Goal: Communication & Community: Connect with others

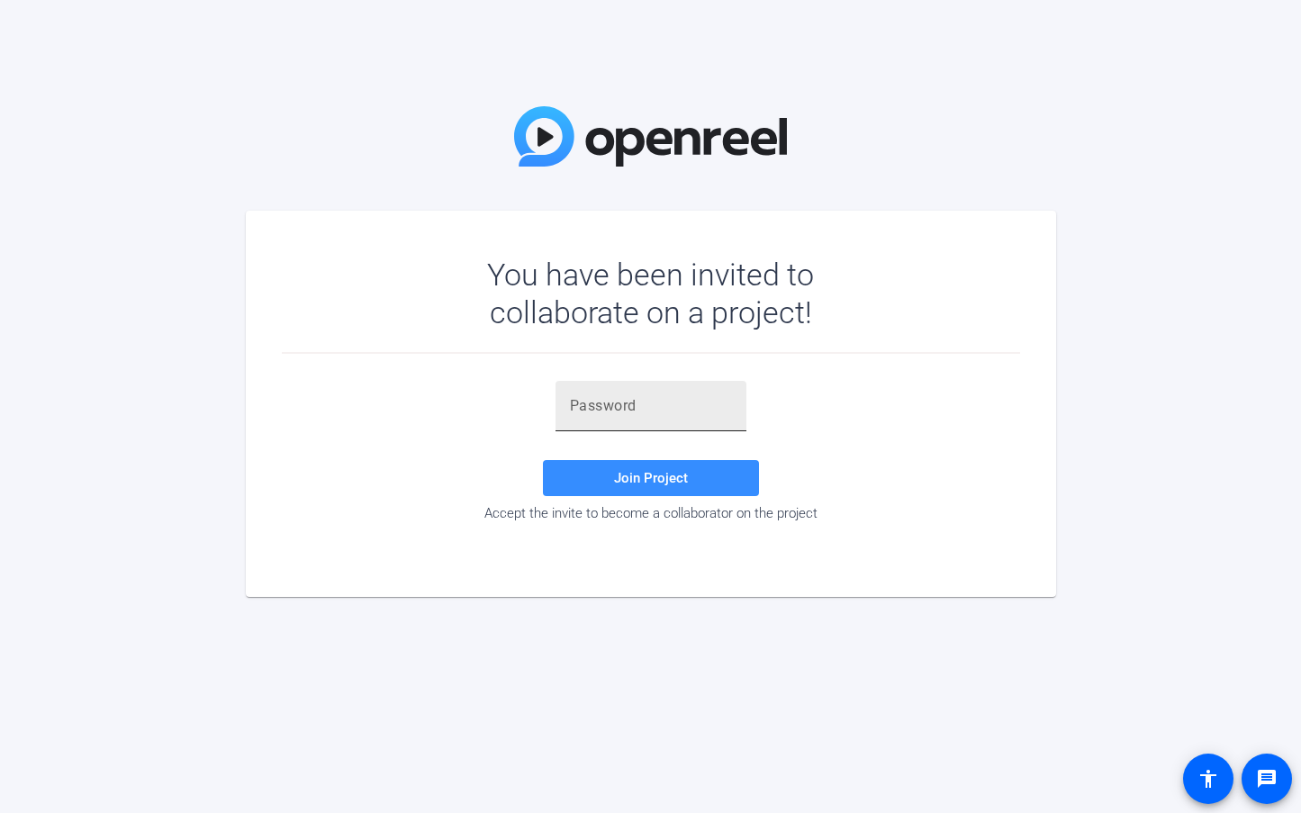
click at [645, 411] on input "text" at bounding box center [651, 406] width 162 height 22
type input "l)zDQU"
click at [698, 483] on span at bounding box center [651, 477] width 216 height 43
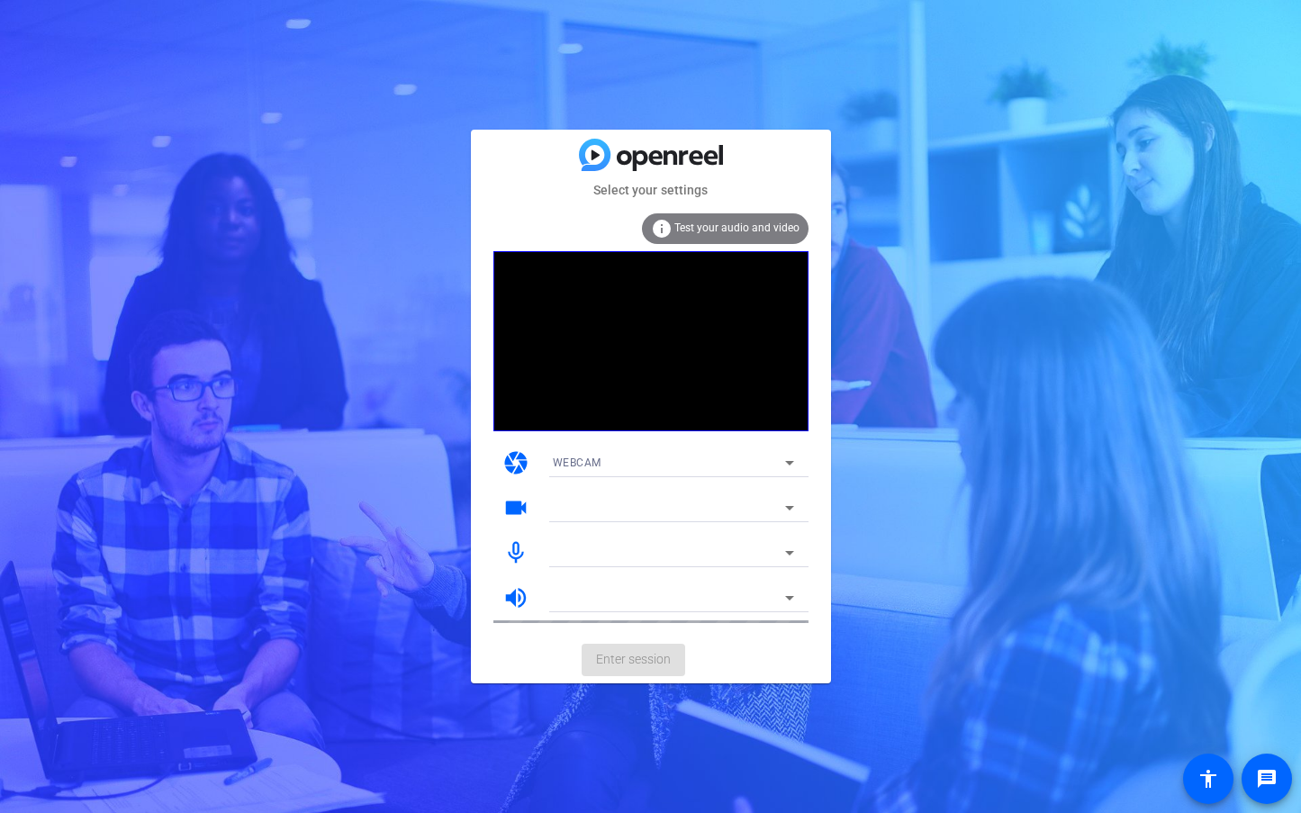
click at [653, 460] on div "WEBCAM" at bounding box center [669, 462] width 232 height 23
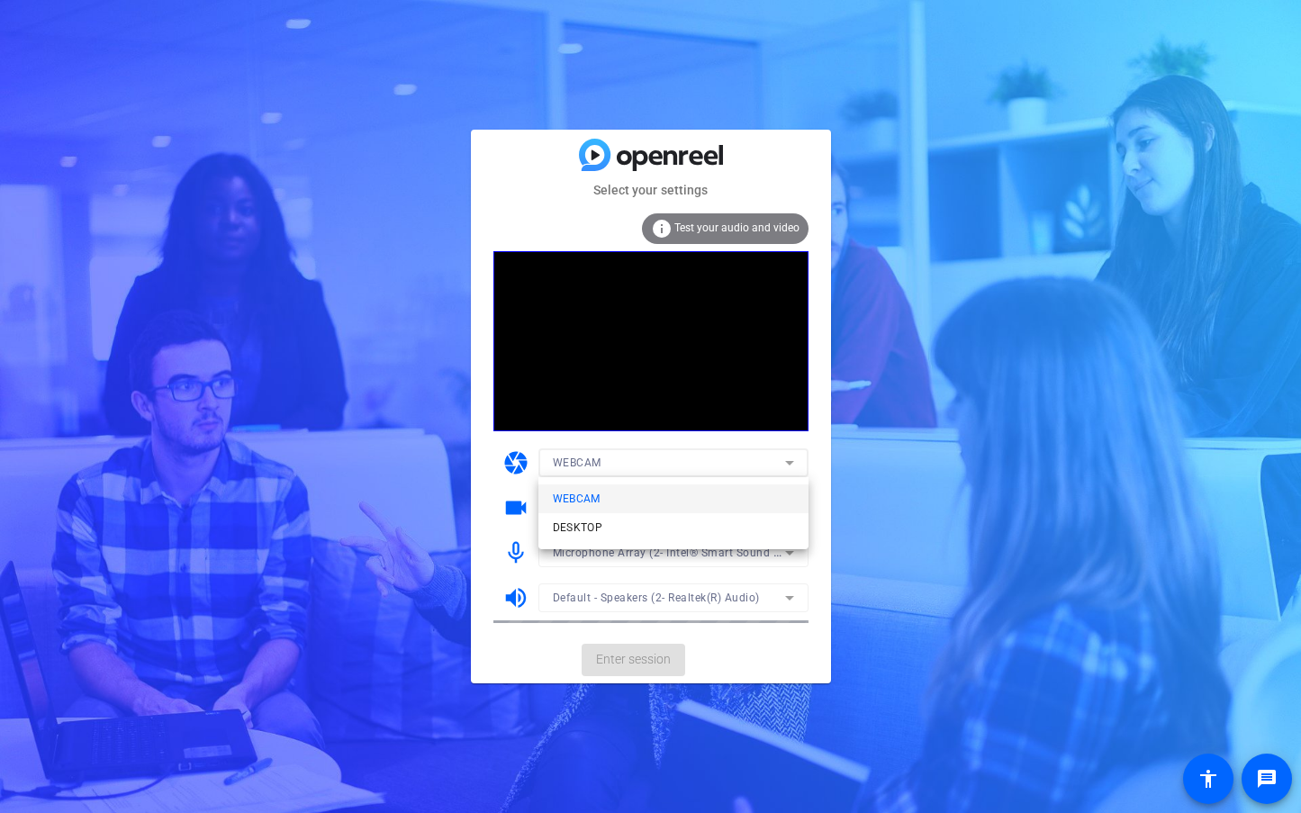
click at [824, 471] on div at bounding box center [650, 406] width 1301 height 813
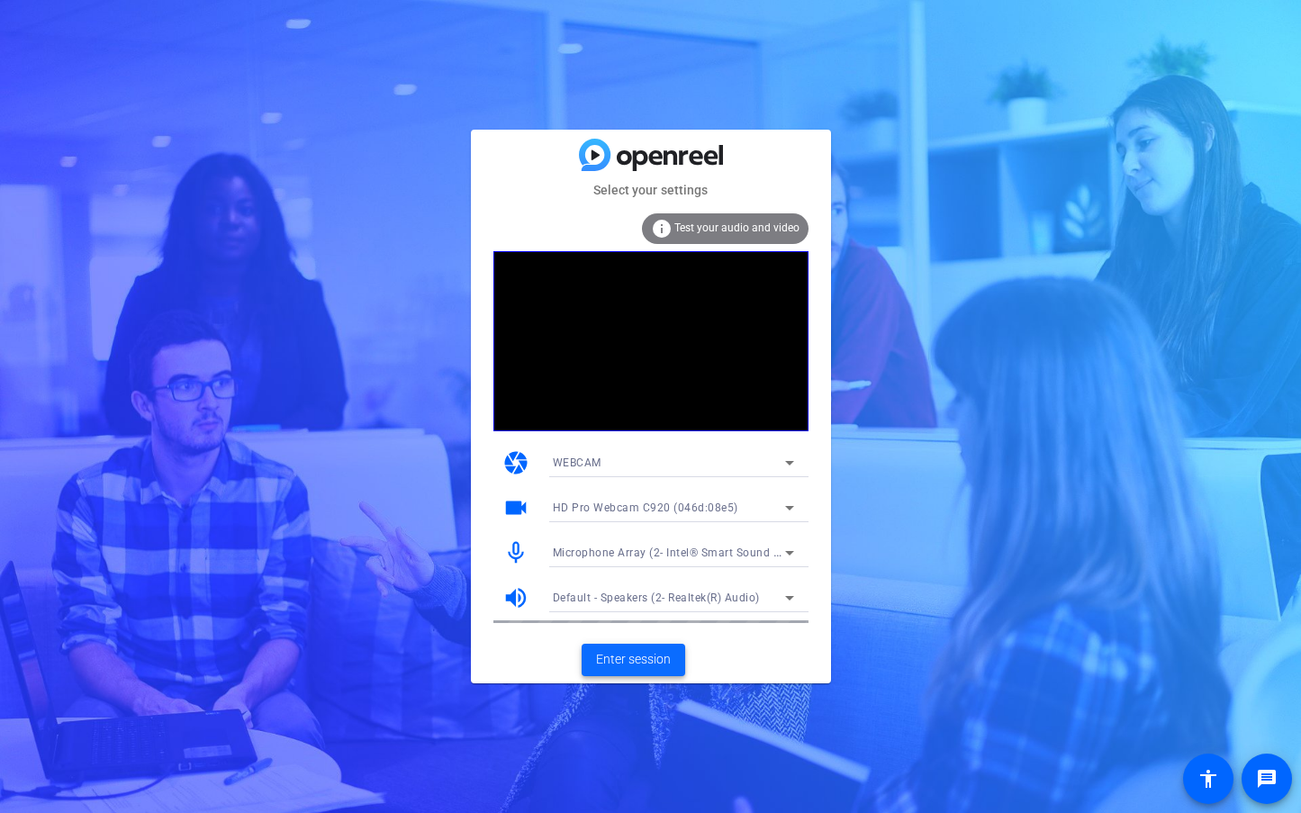
click at [650, 662] on span "Enter session" at bounding box center [633, 659] width 75 height 19
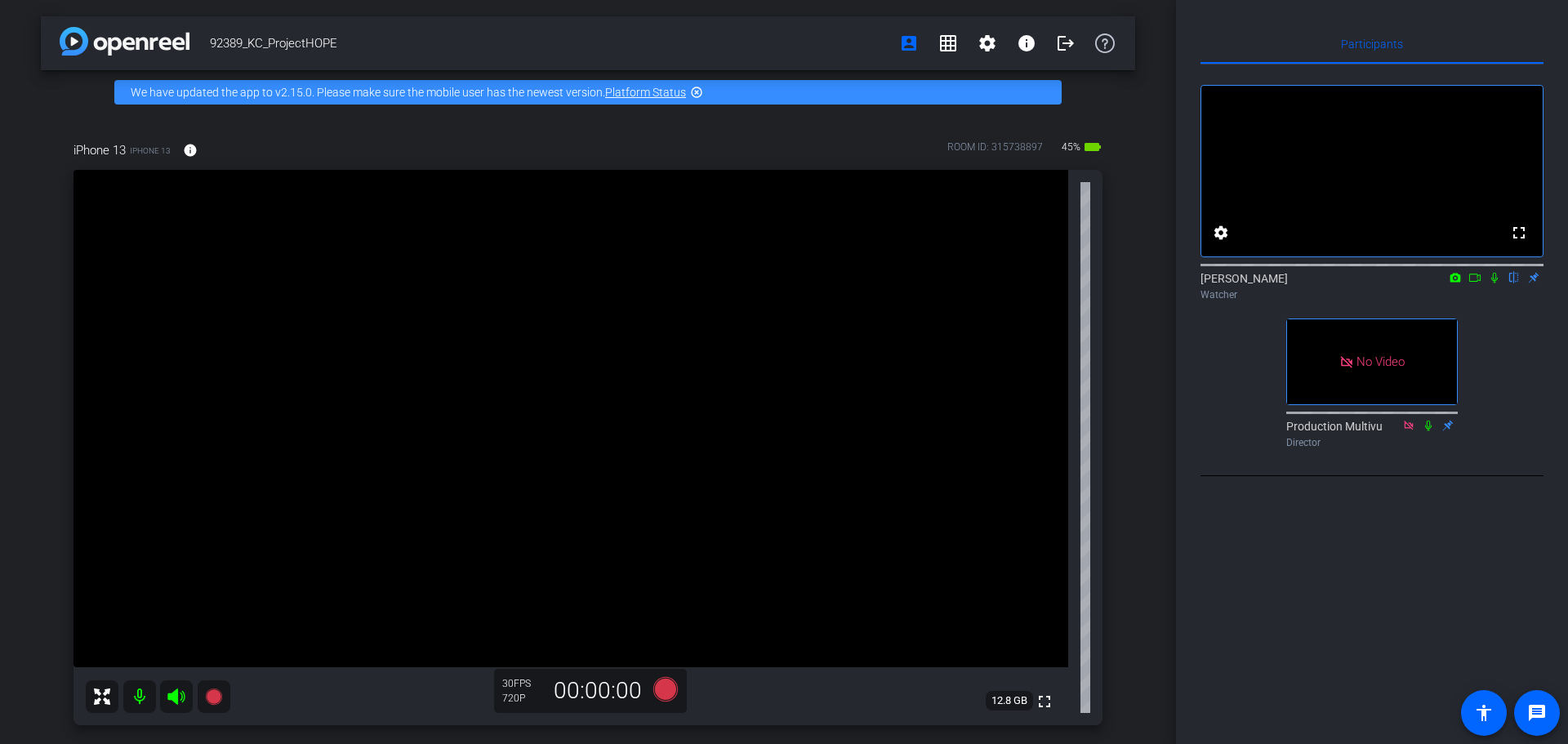
click at [873, 283] on icon at bounding box center [1475, 278] width 13 height 12
click at [873, 283] on icon at bounding box center [1514, 278] width 13 height 12
click at [824, 447] on video at bounding box center [571, 418] width 995 height 497
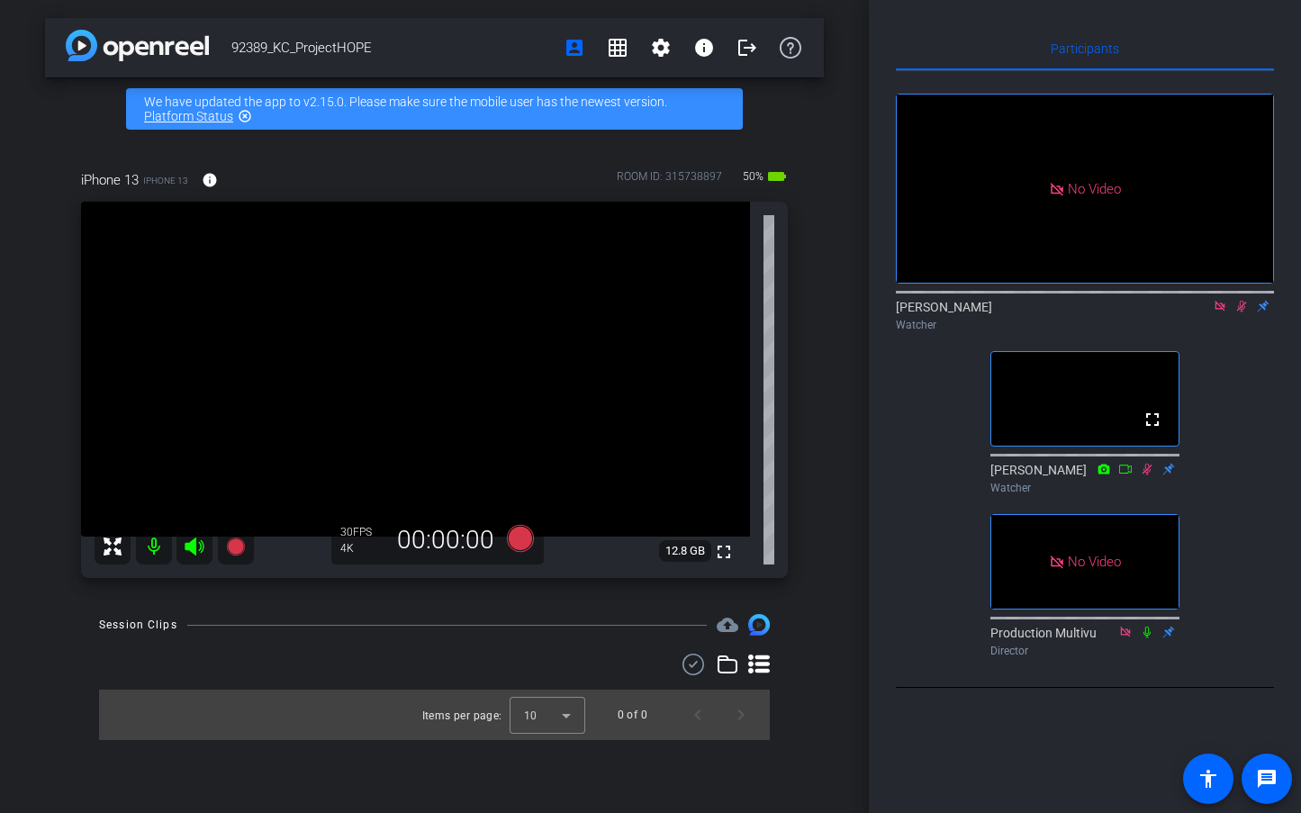
click at [962, 312] on icon at bounding box center [1241, 306] width 14 height 13
click at [962, 312] on icon at bounding box center [1241, 307] width 7 height 12
click at [962, 312] on icon at bounding box center [1241, 306] width 14 height 13
click at [962, 312] on icon at bounding box center [1241, 307] width 7 height 12
click at [962, 312] on icon at bounding box center [1241, 306] width 14 height 13
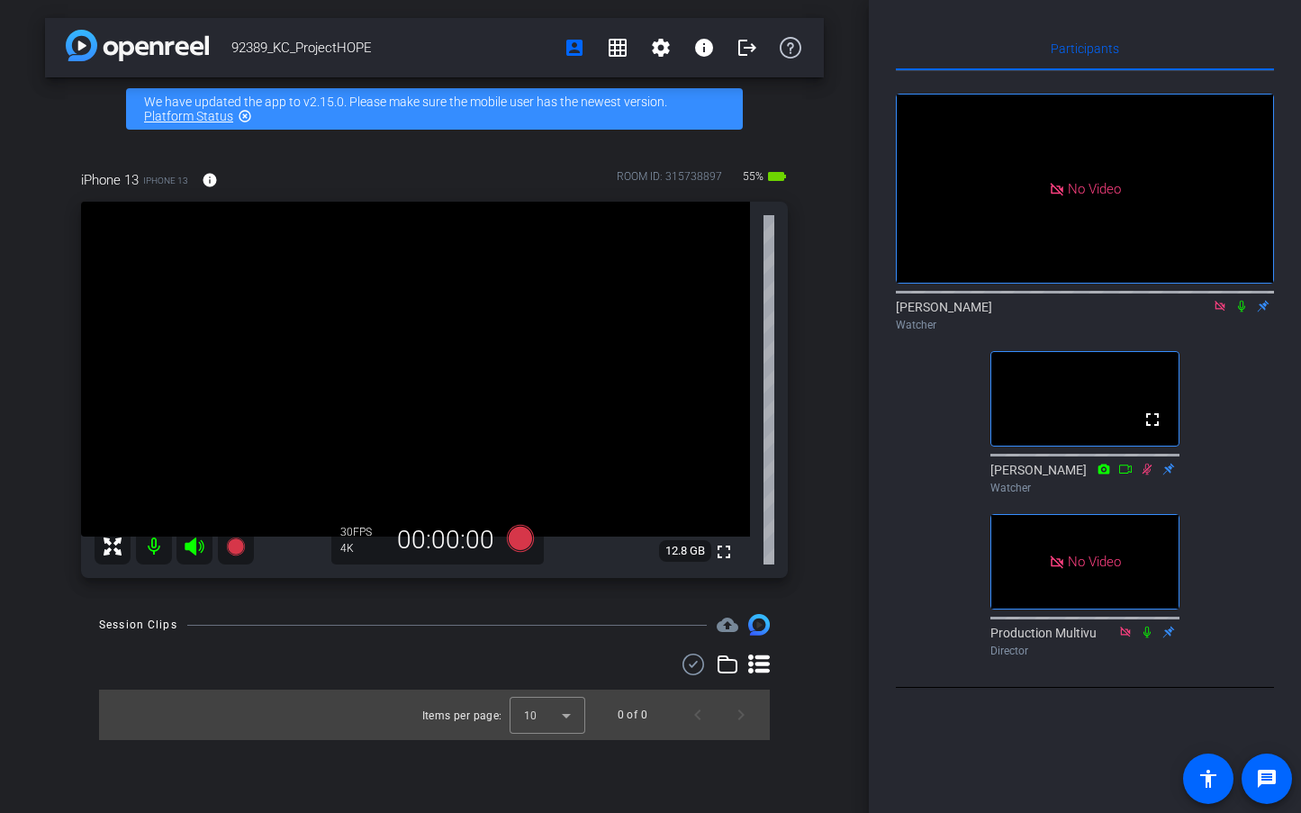
click at [962, 312] on icon at bounding box center [1241, 306] width 14 height 13
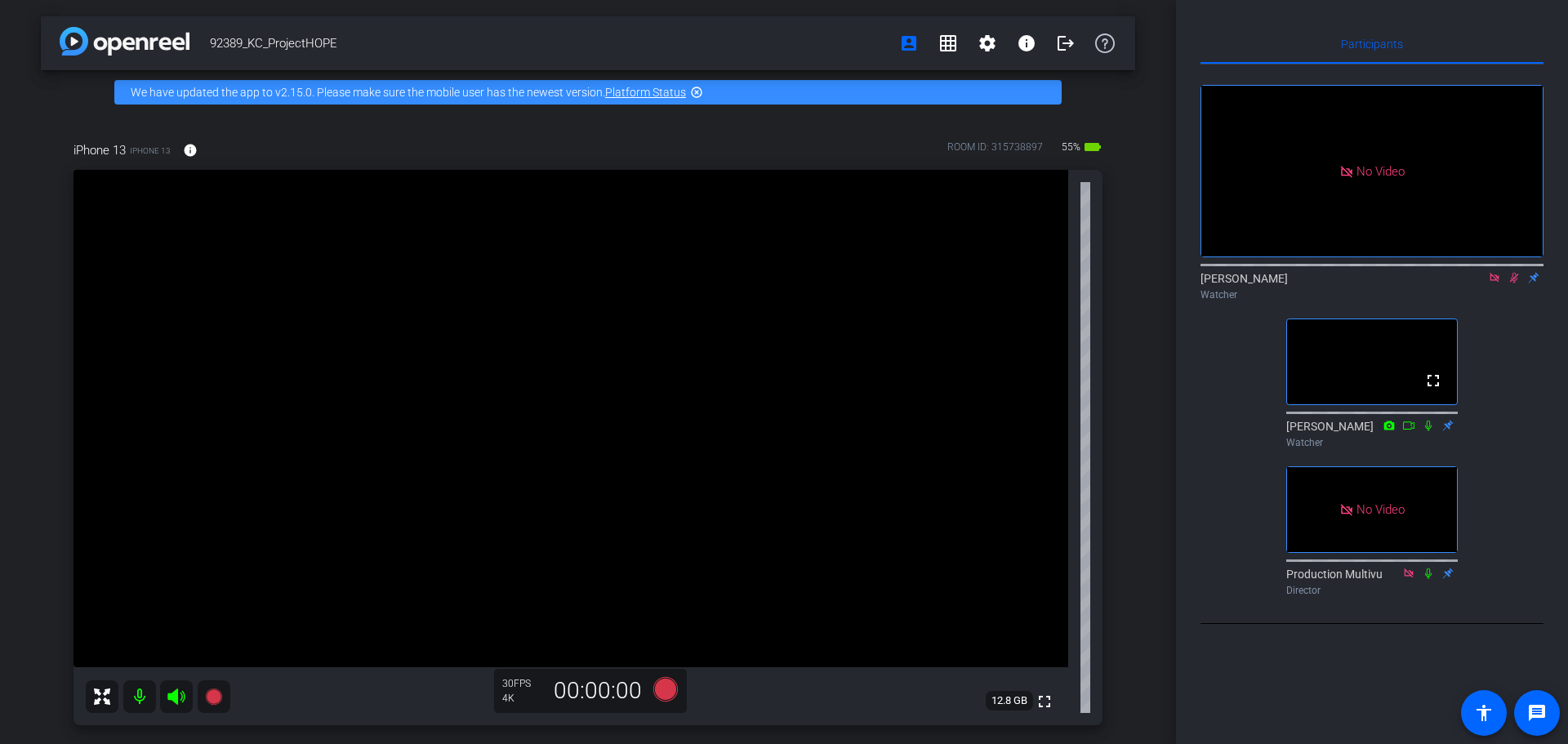
click at [873, 283] on icon at bounding box center [1514, 278] width 13 height 12
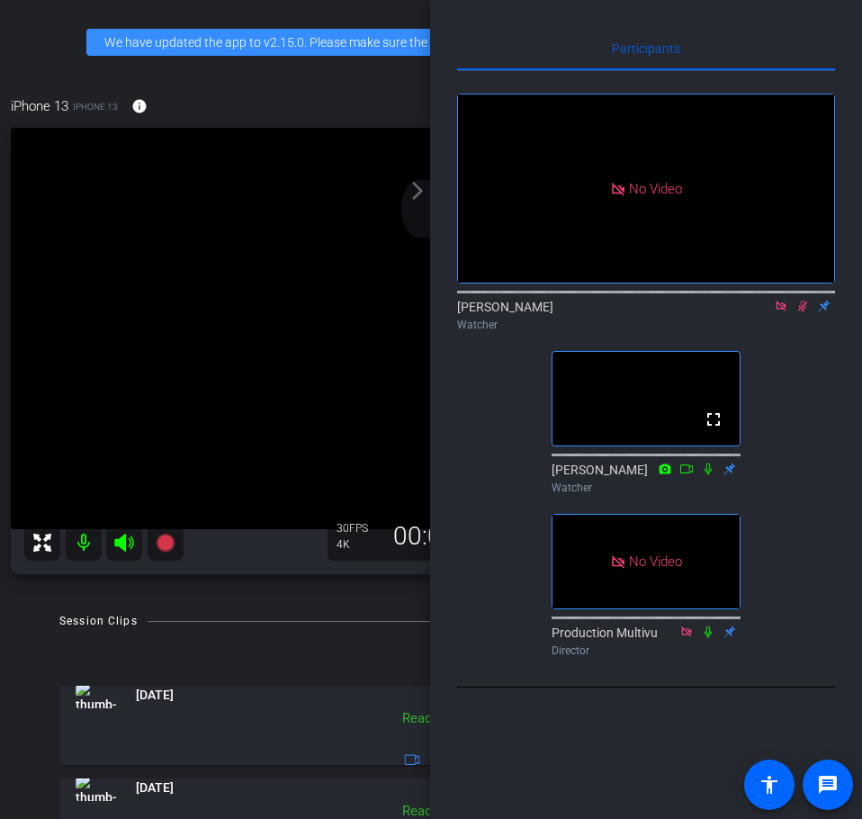
click at [302, 196] on video at bounding box center [412, 329] width 803 height 402
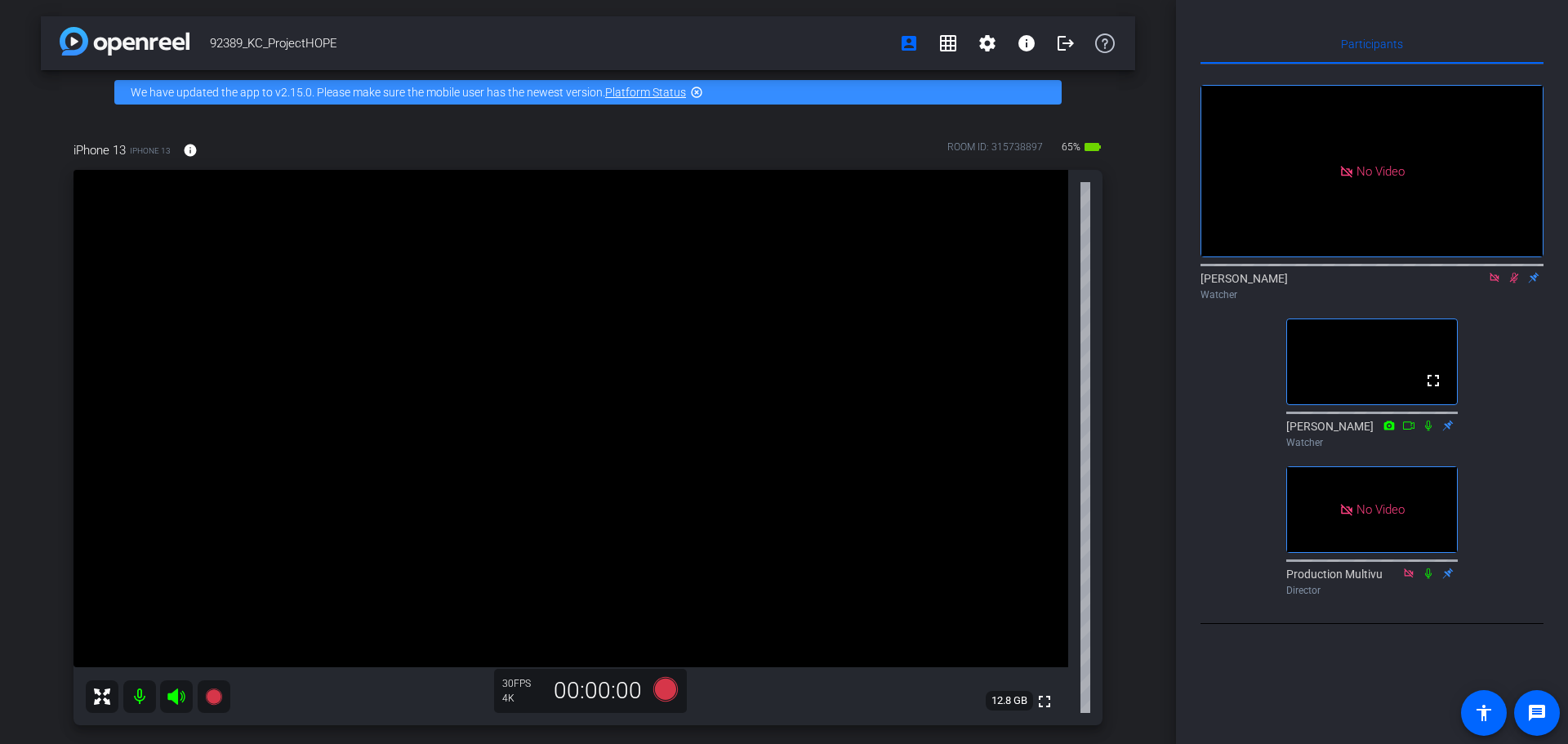
click at [328, 274] on video at bounding box center [571, 418] width 995 height 497
click at [531, 290] on video at bounding box center [571, 418] width 995 height 497
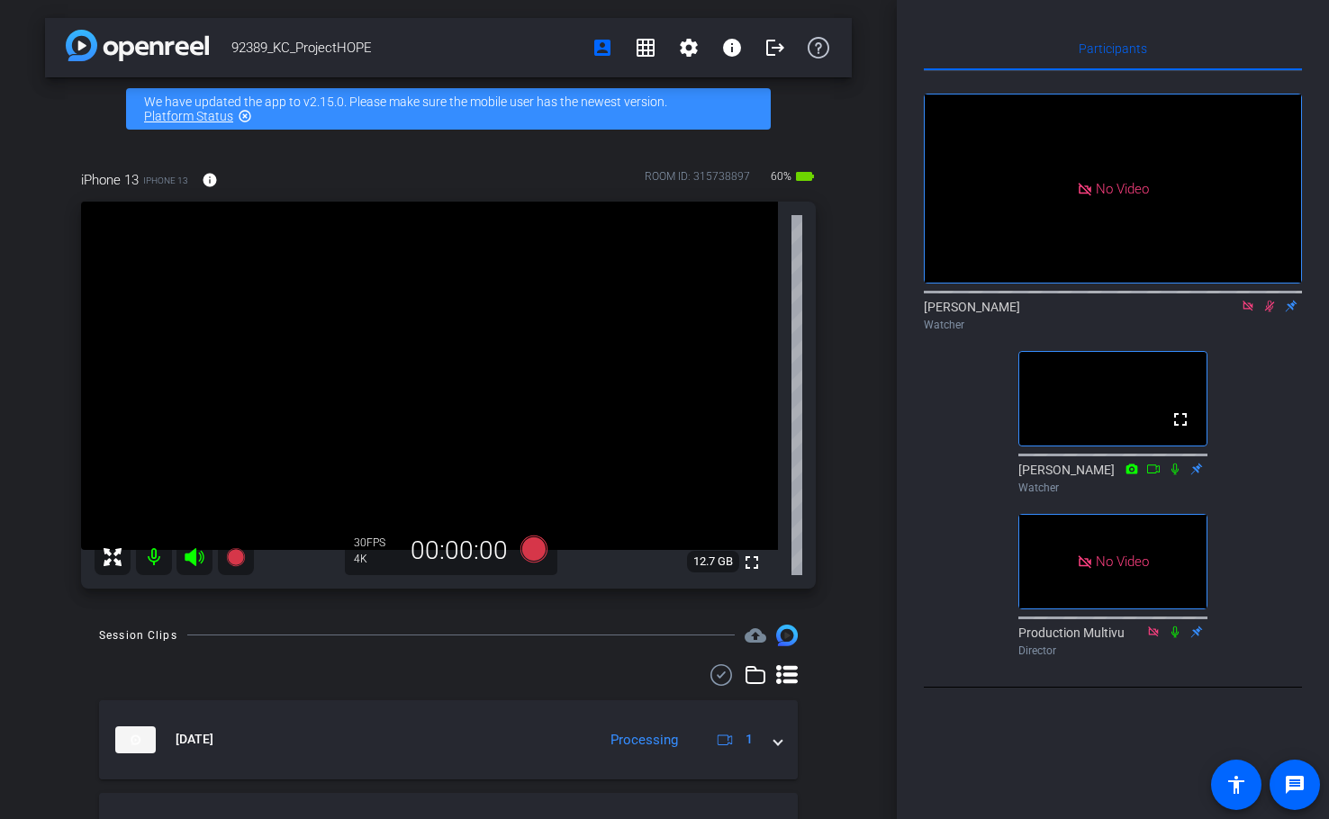
drag, startPoint x: 1266, startPoint y: 331, endPoint x: 1281, endPoint y: 471, distance: 140.4
click at [962, 471] on div "No Video [PERSON_NAME] Watcher fullscreen [PERSON_NAME] Watcher No Video Produc…" at bounding box center [1113, 367] width 378 height 593
click at [962, 312] on icon at bounding box center [1269, 306] width 14 height 13
click at [962, 312] on icon at bounding box center [1269, 307] width 7 height 12
click at [962, 312] on icon at bounding box center [1270, 307] width 10 height 12
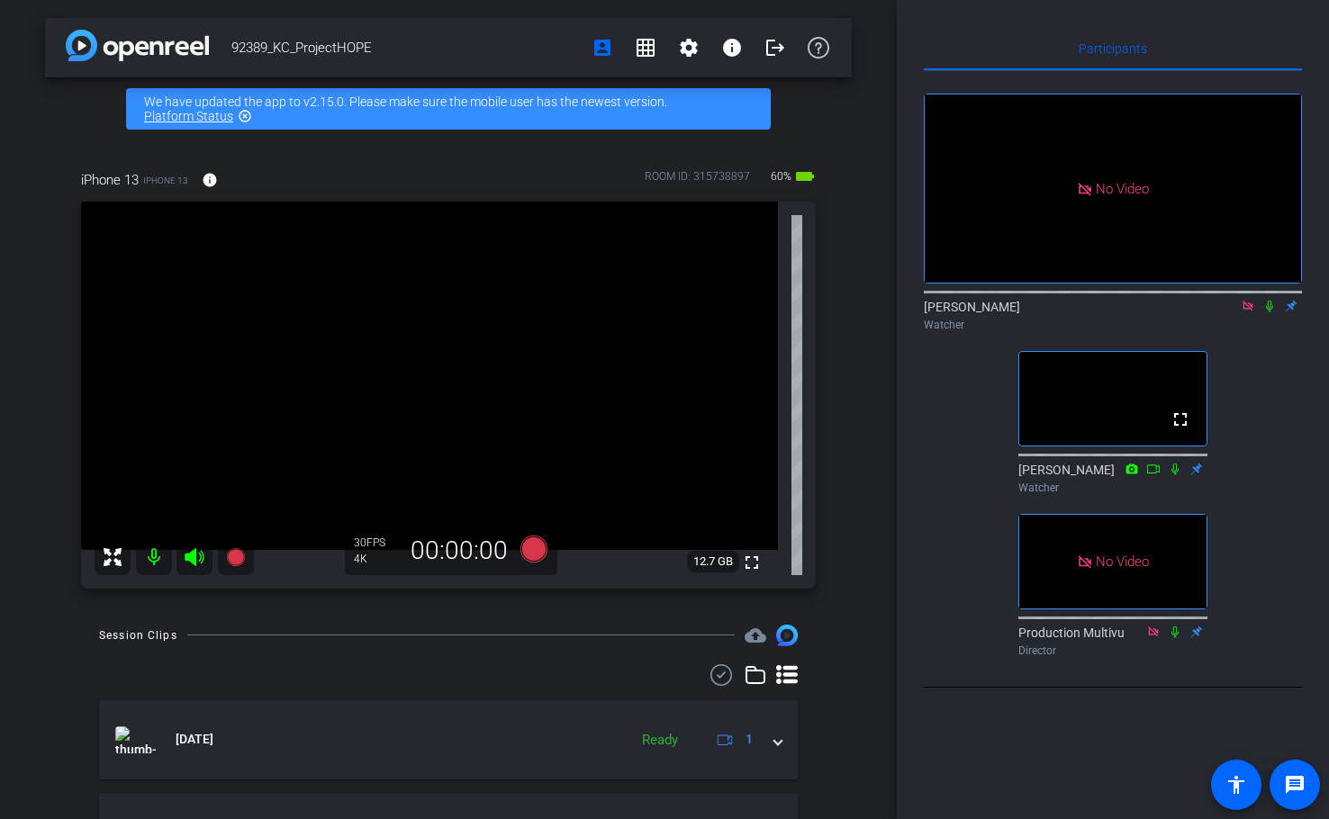
click at [962, 312] on icon at bounding box center [1269, 307] width 7 height 12
drag, startPoint x: 1270, startPoint y: 327, endPoint x: 1282, endPoint y: 376, distance: 50.9
click at [962, 415] on div "No Video [PERSON_NAME] Watcher fullscreen [PERSON_NAME] Watcher No Video Produc…" at bounding box center [1113, 367] width 378 height 593
click at [844, 510] on div "92389_KC_ProjectHOPE account_box grid_on settings info logout We have updated t…" at bounding box center [448, 409] width 897 height 819
click at [962, 312] on icon at bounding box center [1269, 306] width 14 height 13
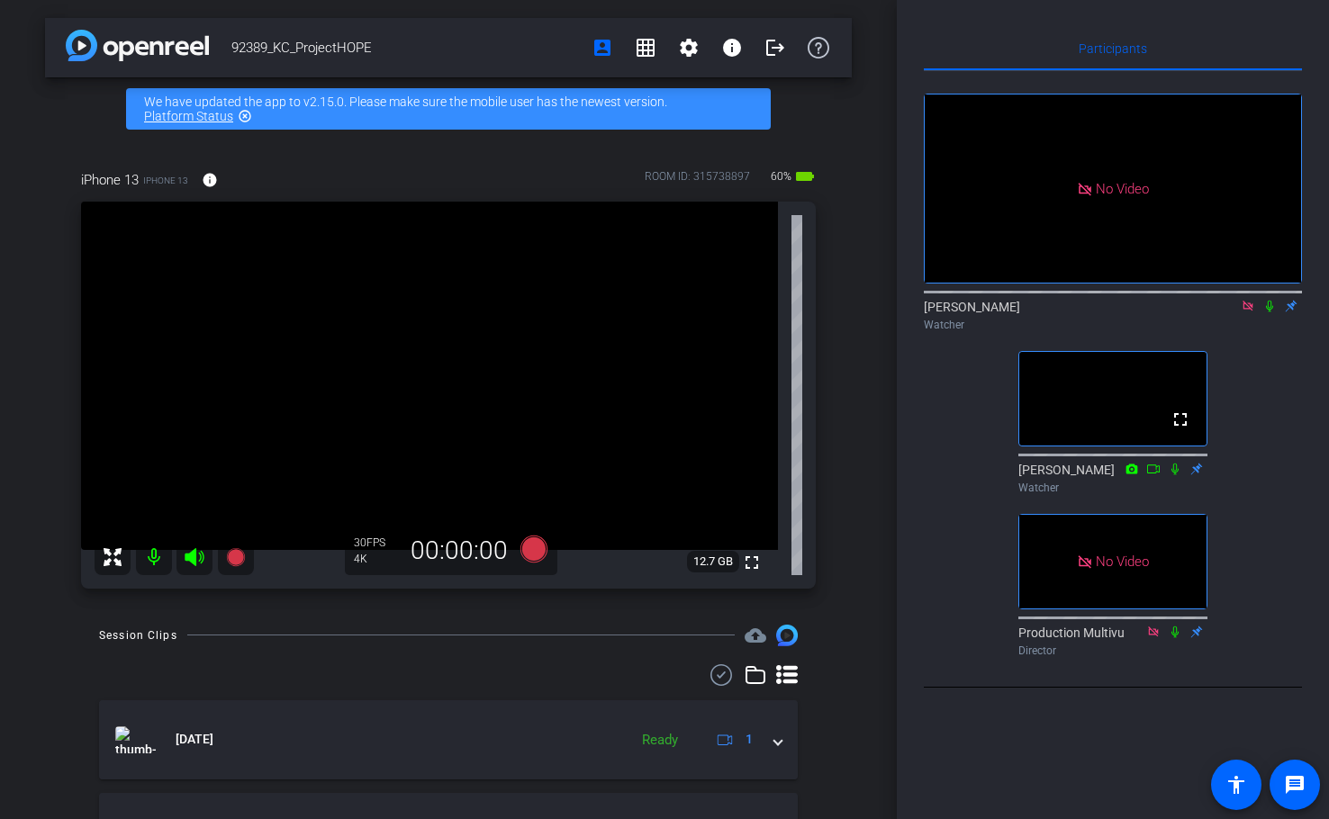
click at [962, 312] on icon at bounding box center [1269, 306] width 14 height 13
click at [962, 447] on div "No Video [PERSON_NAME] Watcher fullscreen [PERSON_NAME] Watcher No Video Produc…" at bounding box center [1113, 367] width 378 height 593
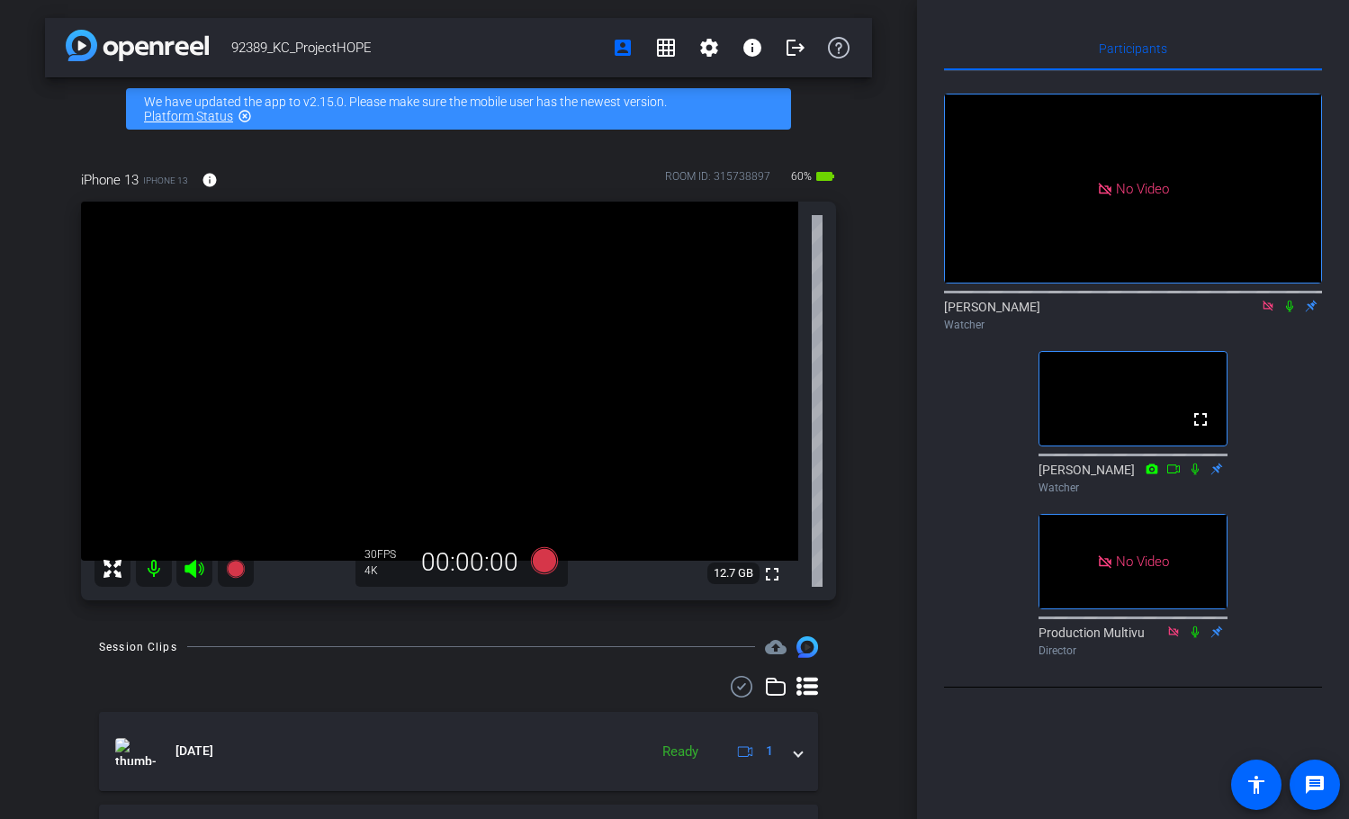
click at [962, 312] on icon at bounding box center [1290, 306] width 14 height 13
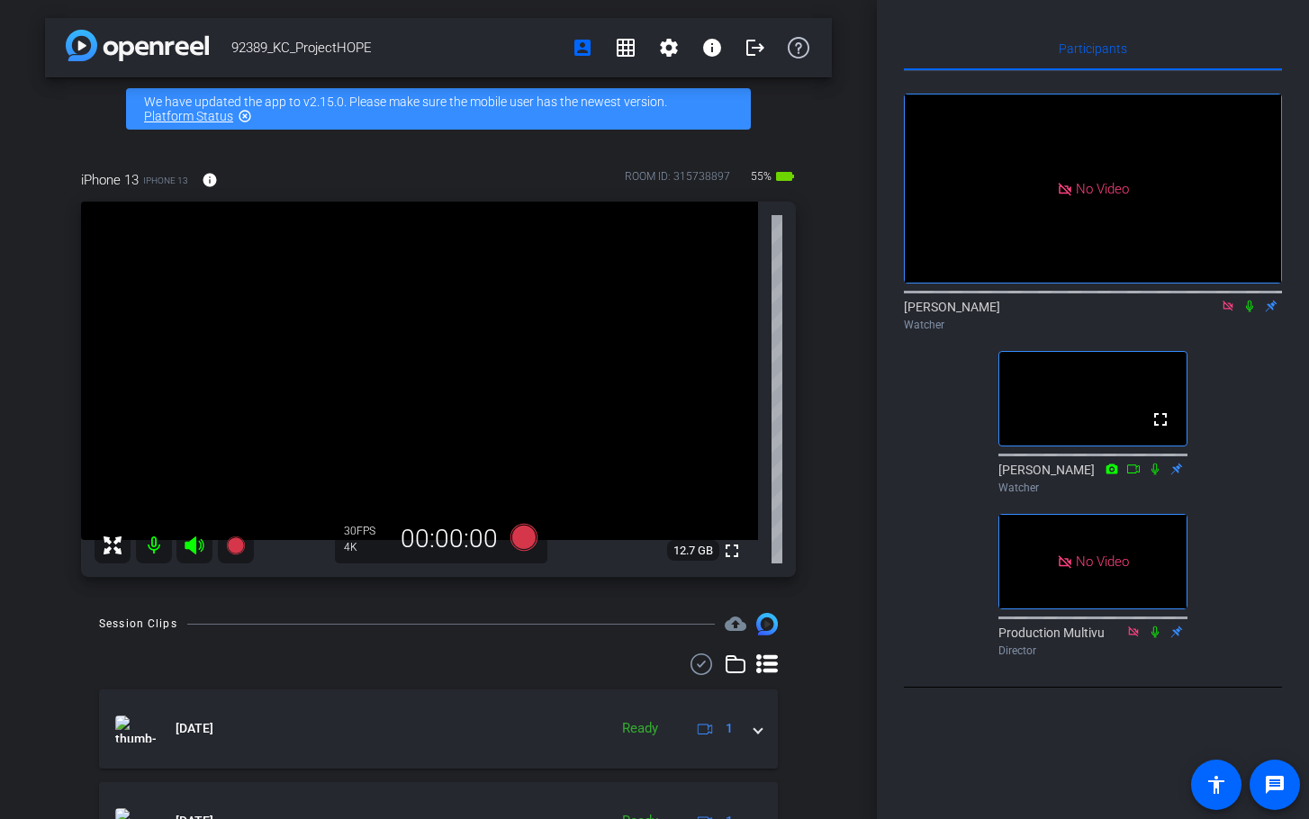
click at [429, 160] on div "iPhone 13 iPhone 13 info ROOM ID: 315738897 55% battery_std" at bounding box center [438, 179] width 715 height 43
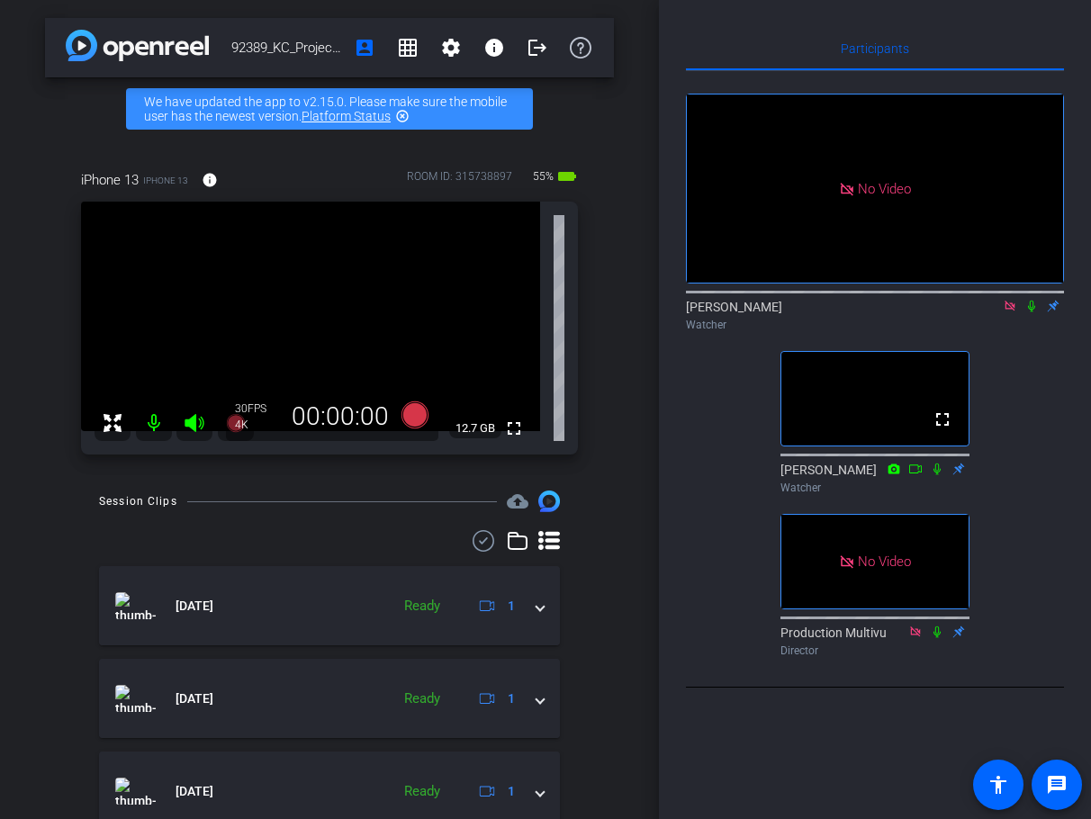
click at [962, 384] on div "No Video [PERSON_NAME] Watcher fullscreen [PERSON_NAME] Watcher No Video Produc…" at bounding box center [875, 367] width 378 height 593
click at [962, 312] on icon at bounding box center [1031, 307] width 7 height 12
click at [337, 167] on div "iPhone 13 iPhone 13 info ROOM ID: 315738897 55% battery_std" at bounding box center [329, 179] width 497 height 43
